Goal: Task Accomplishment & Management: Use online tool/utility

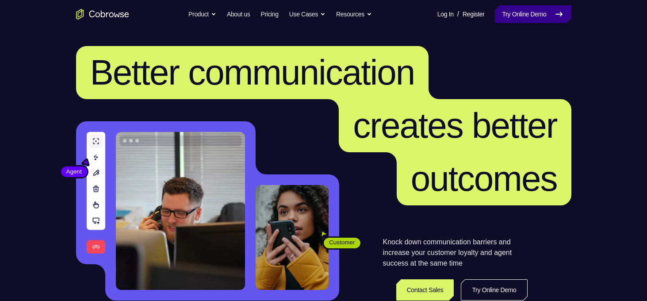
click at [506, 11] on link "Try Online Demo" at bounding box center [533, 14] width 76 height 18
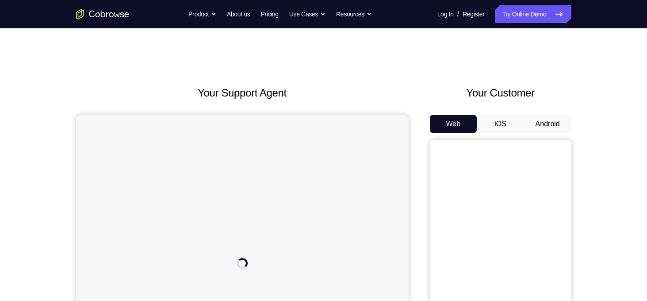
click at [551, 127] on button "Android" at bounding box center [547, 124] width 47 height 18
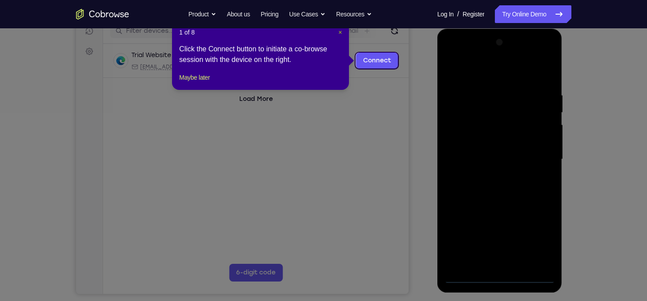
click at [338, 34] on span "×" at bounding box center [340, 32] width 4 height 7
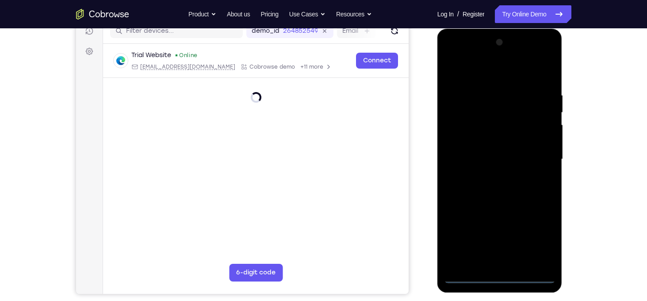
click at [498, 277] on div at bounding box center [499, 159] width 111 height 248
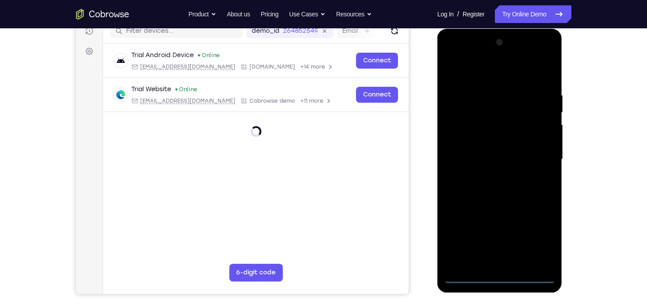
click at [543, 243] on div at bounding box center [499, 159] width 111 height 248
click at [486, 75] on div at bounding box center [499, 159] width 111 height 248
click at [538, 154] on div at bounding box center [499, 159] width 111 height 248
click at [494, 176] on div at bounding box center [499, 159] width 111 height 248
click at [497, 154] on div at bounding box center [499, 159] width 111 height 248
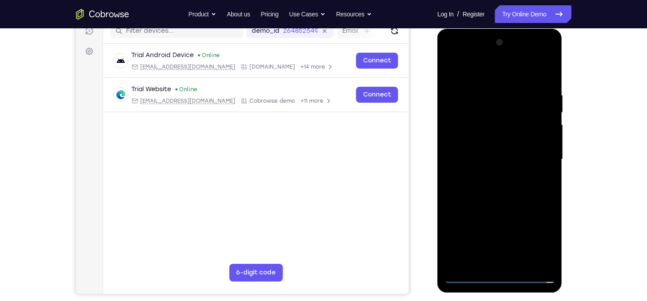
click at [499, 145] on div at bounding box center [499, 159] width 111 height 248
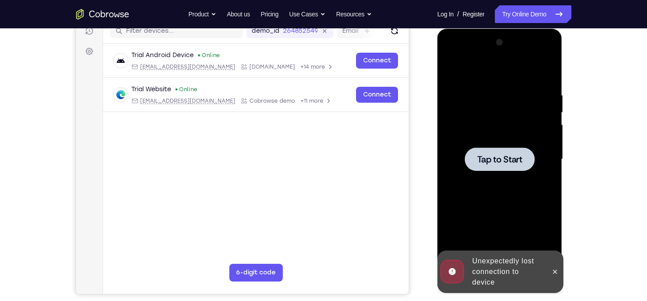
click at [499, 156] on span "Tap to Start" at bounding box center [499, 159] width 45 height 9
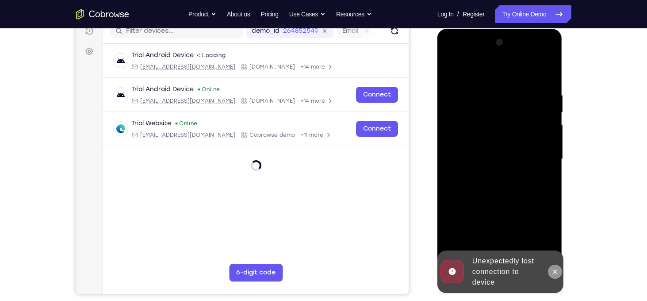
click at [551, 269] on button at bounding box center [555, 271] width 14 height 14
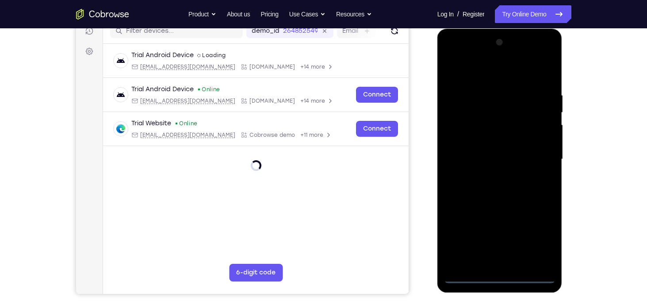
click at [500, 275] on div at bounding box center [499, 159] width 111 height 248
click at [543, 239] on div at bounding box center [499, 159] width 111 height 248
click at [488, 76] on div at bounding box center [499, 159] width 111 height 248
click at [543, 157] on div at bounding box center [499, 159] width 111 height 248
click at [489, 175] on div at bounding box center [499, 159] width 111 height 248
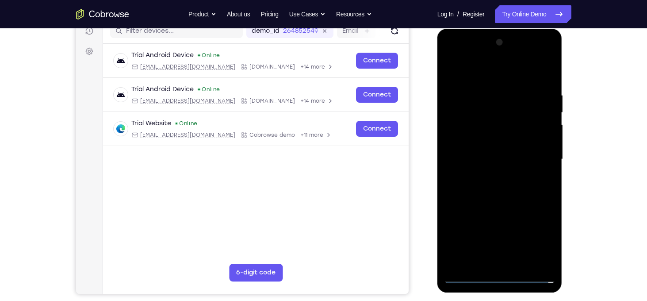
click at [489, 142] on div at bounding box center [499, 159] width 111 height 248
click at [487, 153] on div at bounding box center [499, 159] width 111 height 248
click at [516, 172] on div at bounding box center [499, 159] width 111 height 248
click at [514, 176] on div at bounding box center [499, 159] width 111 height 248
click at [504, 138] on div at bounding box center [499, 159] width 111 height 248
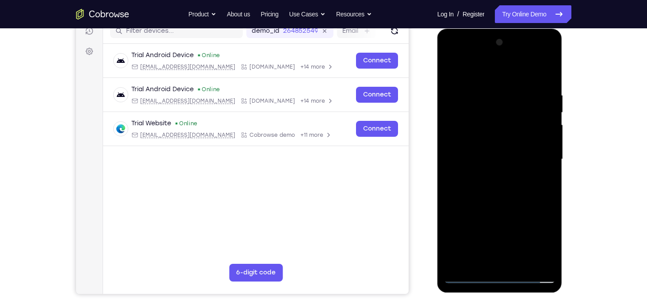
drag, startPoint x: 499, startPoint y: 76, endPoint x: 544, endPoint y: 11, distance: 79.1
click at [544, 29] on html "Online web based iOS Simulators and Android Emulators. Run iPhone, iPad, Mobile…" at bounding box center [500, 161] width 126 height 265
click at [551, 71] on div at bounding box center [499, 159] width 111 height 248
click at [520, 264] on div at bounding box center [499, 159] width 111 height 248
click at [477, 201] on div at bounding box center [499, 159] width 111 height 248
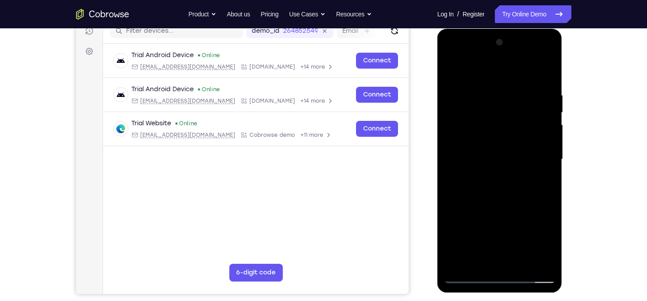
click at [507, 169] on div at bounding box center [499, 159] width 111 height 248
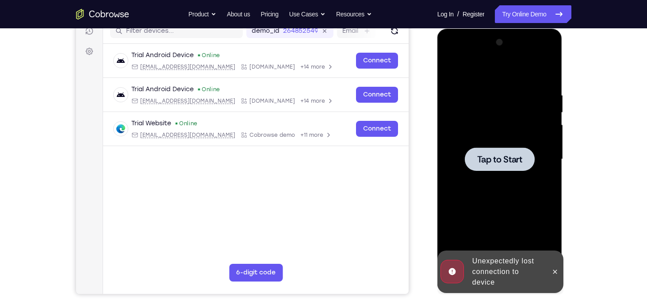
click at [487, 155] on span "Tap to Start" at bounding box center [499, 159] width 45 height 9
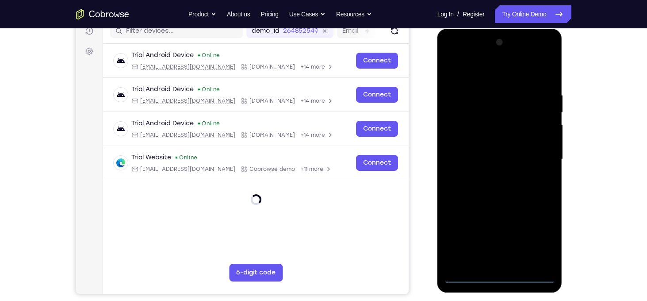
click at [501, 275] on div at bounding box center [499, 159] width 111 height 248
click at [536, 236] on div at bounding box center [499, 159] width 111 height 248
click at [502, 79] on div at bounding box center [499, 159] width 111 height 248
click at [503, 73] on div at bounding box center [499, 159] width 111 height 248
click at [536, 158] on div at bounding box center [499, 159] width 111 height 248
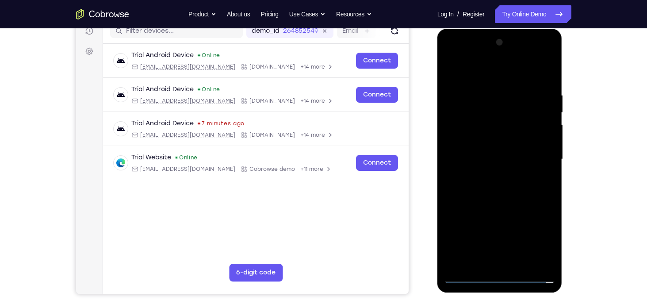
click at [493, 175] on div at bounding box center [499, 159] width 111 height 248
click at [482, 149] on div at bounding box center [499, 159] width 111 height 248
click at [473, 144] on div at bounding box center [499, 159] width 111 height 248
click at [542, 140] on div at bounding box center [499, 159] width 111 height 248
drag, startPoint x: 508, startPoint y: 171, endPoint x: 538, endPoint y: 166, distance: 30.5
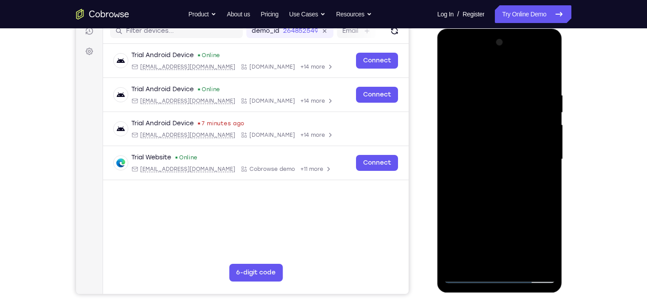
click at [538, 166] on div at bounding box center [499, 159] width 111 height 248
click at [531, 127] on div at bounding box center [499, 159] width 111 height 248
click at [461, 183] on div at bounding box center [499, 159] width 111 height 248
click at [470, 153] on div at bounding box center [499, 159] width 111 height 248
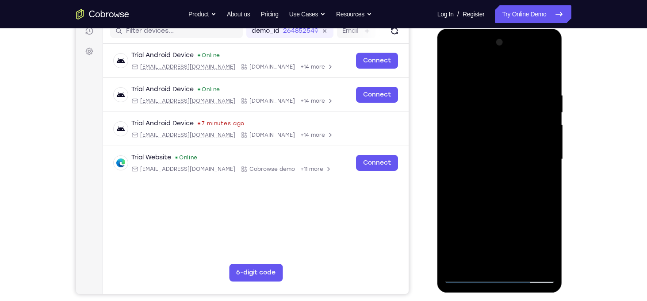
click at [470, 157] on div at bounding box center [499, 159] width 111 height 248
click at [473, 159] on div at bounding box center [499, 159] width 111 height 248
click at [502, 188] on div at bounding box center [499, 159] width 111 height 248
click at [514, 160] on div at bounding box center [499, 159] width 111 height 248
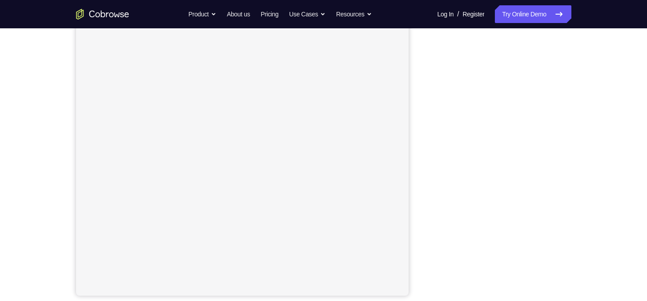
scroll to position [115, 0]
click at [613, 147] on div "Your Support Agent Your Customer Web iOS Android Next Steps We’d be happy to gi…" at bounding box center [323, 205] width 647 height 583
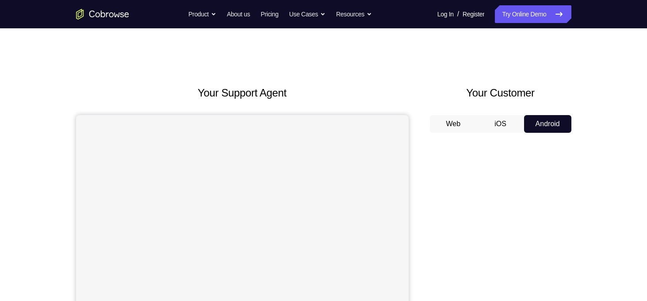
click at [505, 120] on button "iOS" at bounding box center [500, 124] width 47 height 18
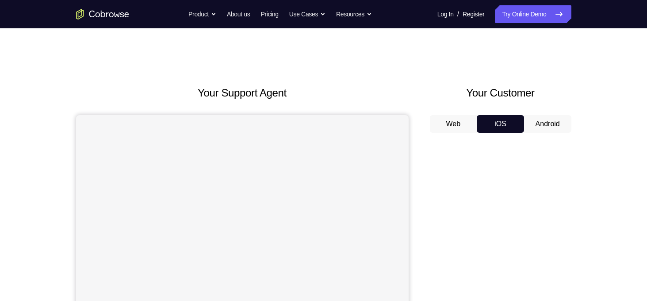
click at [539, 123] on button "Android" at bounding box center [547, 124] width 47 height 18
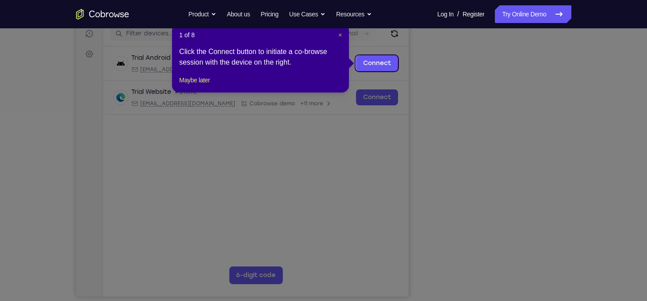
click at [340, 36] on span "×" at bounding box center [340, 34] width 4 height 7
